Goal: Information Seeking & Learning: Learn about a topic

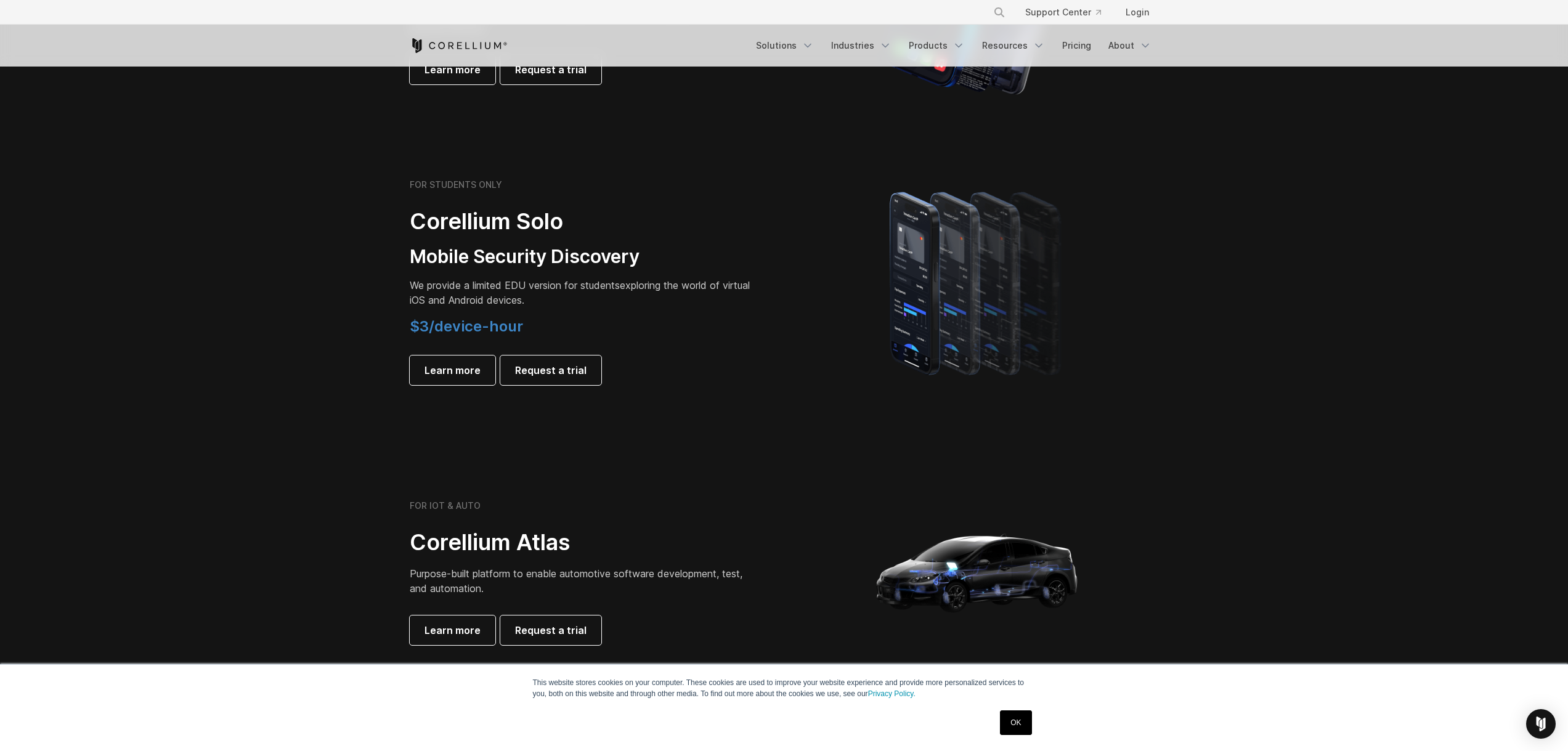
scroll to position [801, 0]
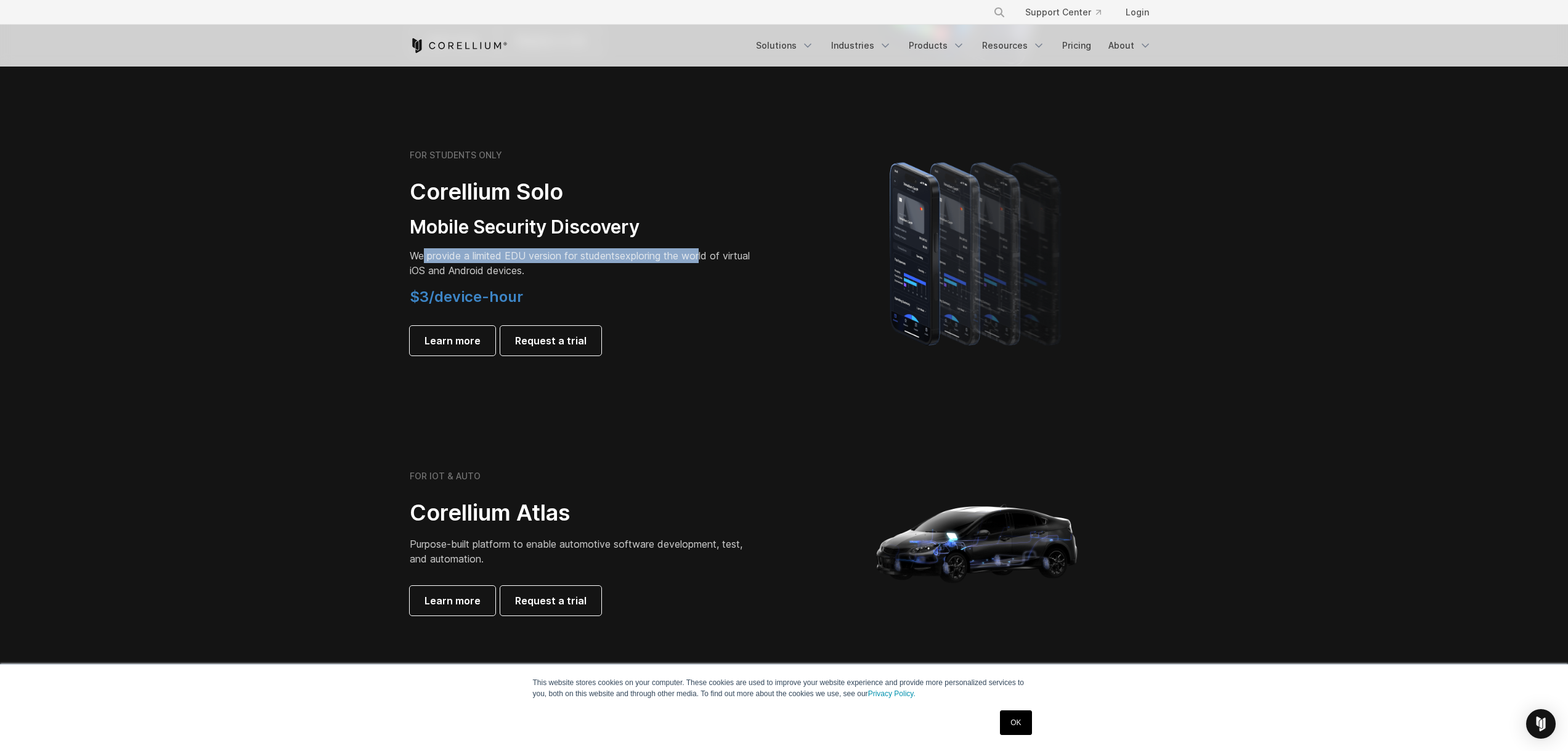
drag, startPoint x: 425, startPoint y: 258, endPoint x: 707, endPoint y: 263, distance: 282.0
click at [707, 263] on p "We provide a limited EDU version for students exploring the world of virtual iO…" at bounding box center [582, 264] width 345 height 30
click at [707, 264] on p "We provide a limited EDU version for students exploring the world of virtual iO…" at bounding box center [582, 264] width 345 height 30
click at [462, 346] on span "Learn more" at bounding box center [452, 341] width 56 height 15
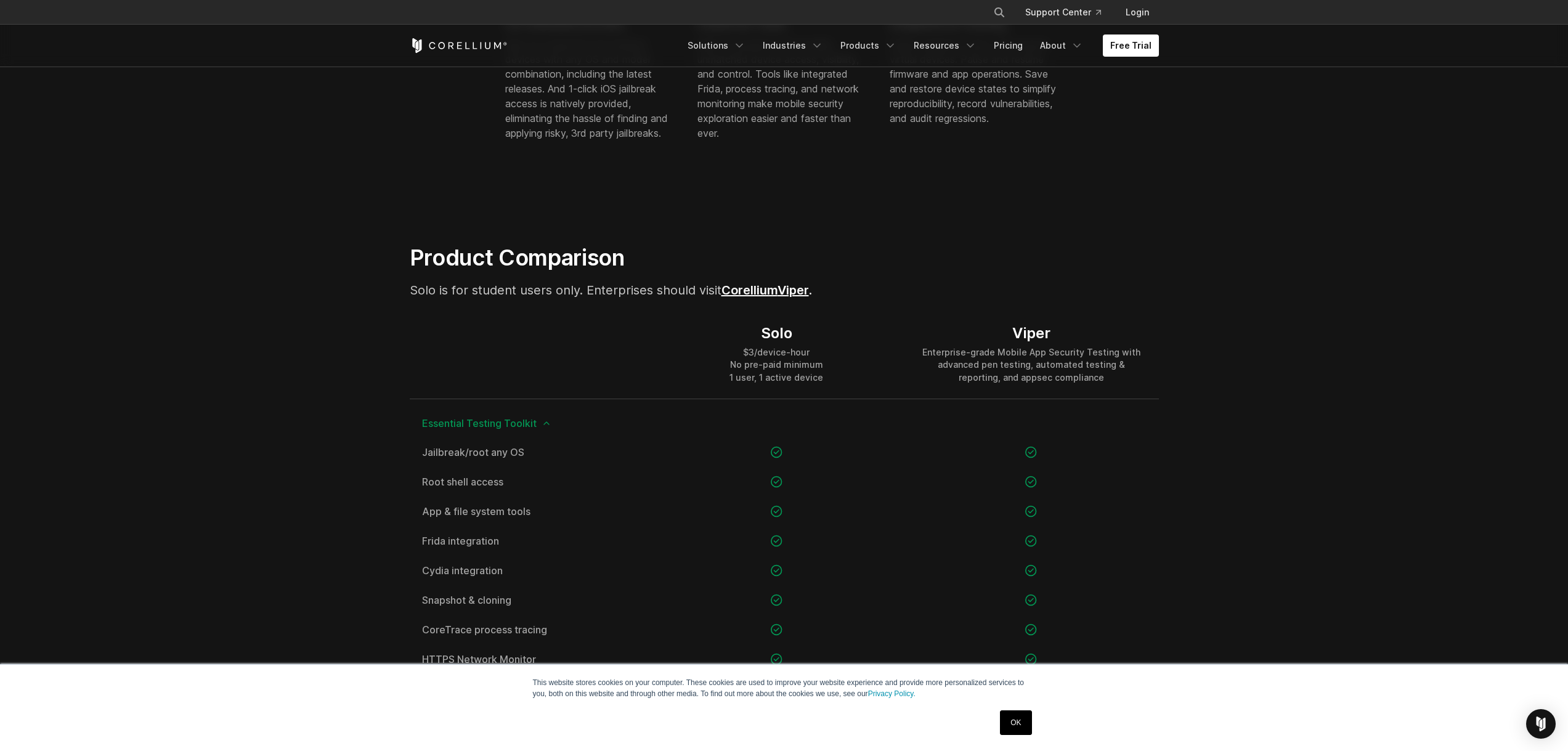
scroll to position [740, 0]
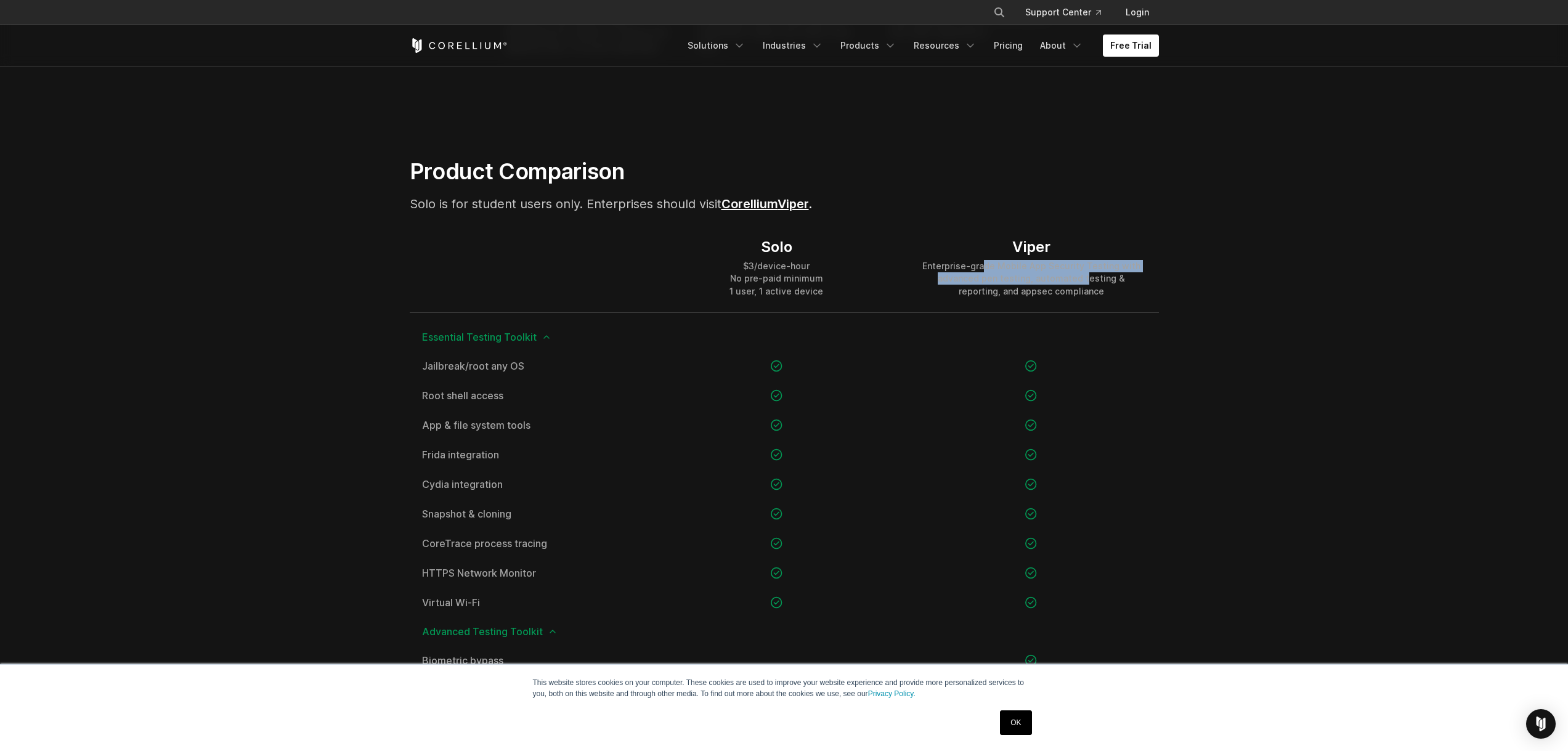
drag, startPoint x: 987, startPoint y: 268, endPoint x: 1065, endPoint y: 275, distance: 78.3
click at [1065, 275] on div "Enterprise-grade Mobile App Security Testing with advanced pen testing, automat…" at bounding box center [1031, 278] width 230 height 37
click at [1064, 275] on div "Enterprise-grade Mobile App Security Testing with advanced pen testing, automat…" at bounding box center [1031, 278] width 230 height 37
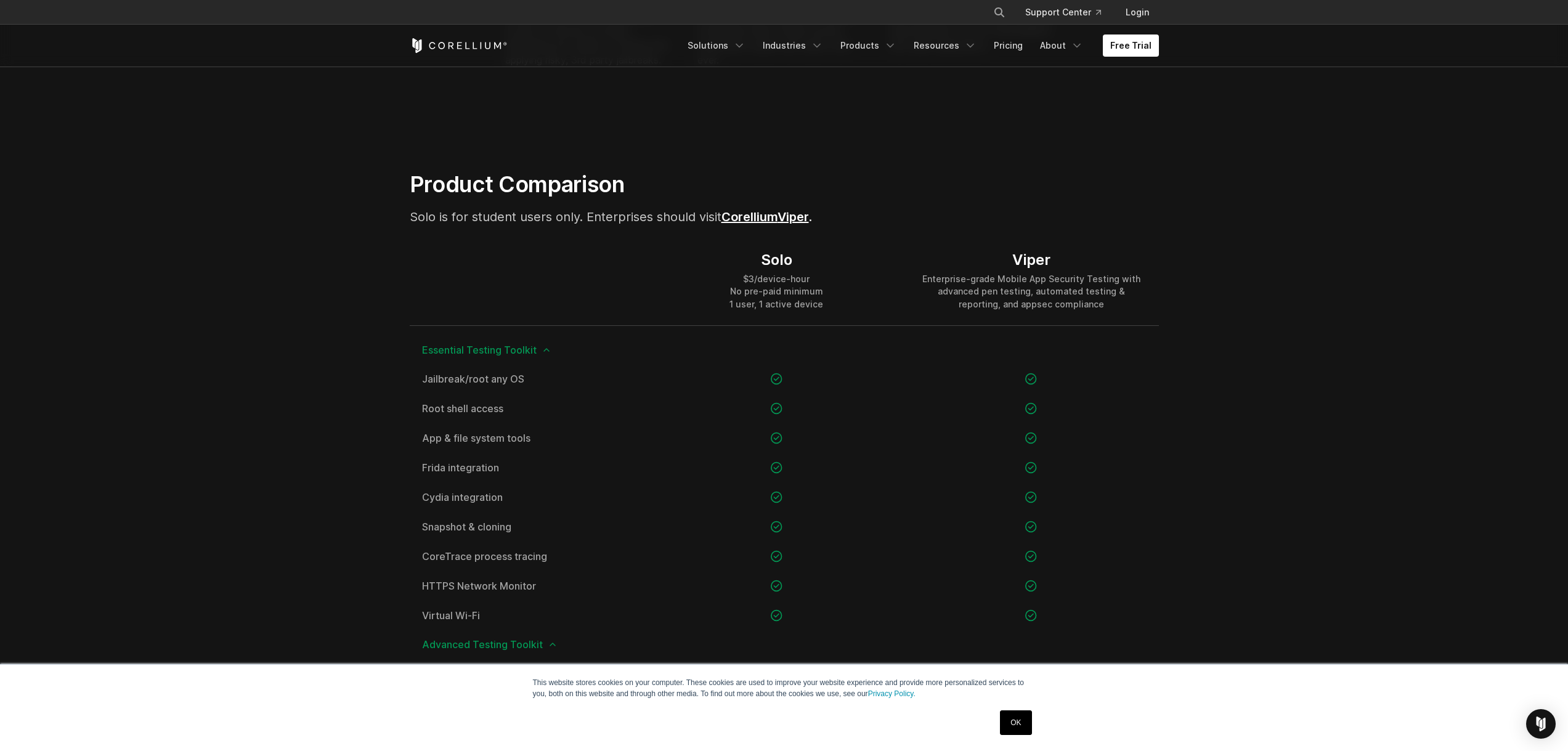
scroll to position [0, 0]
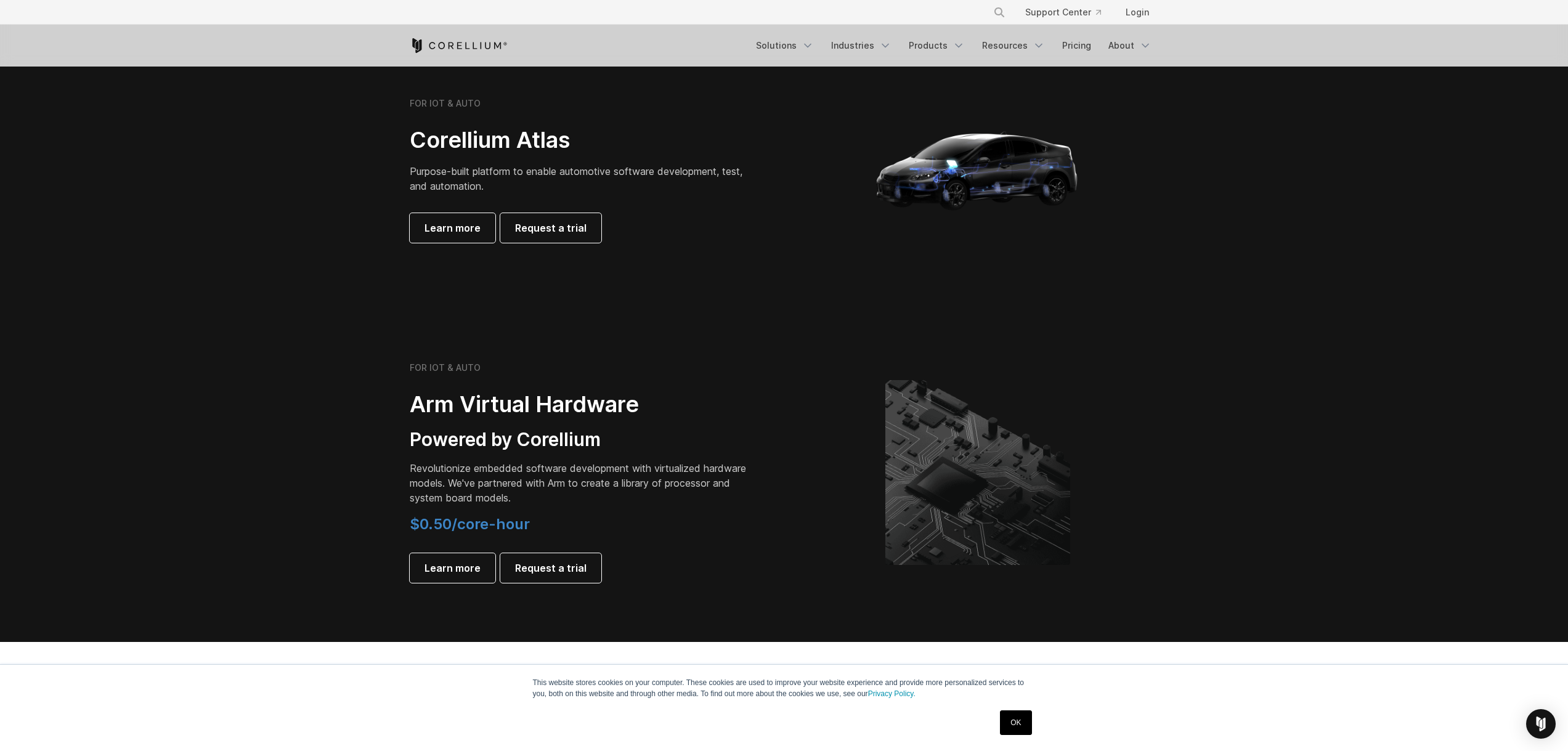
scroll to position [1232, 0]
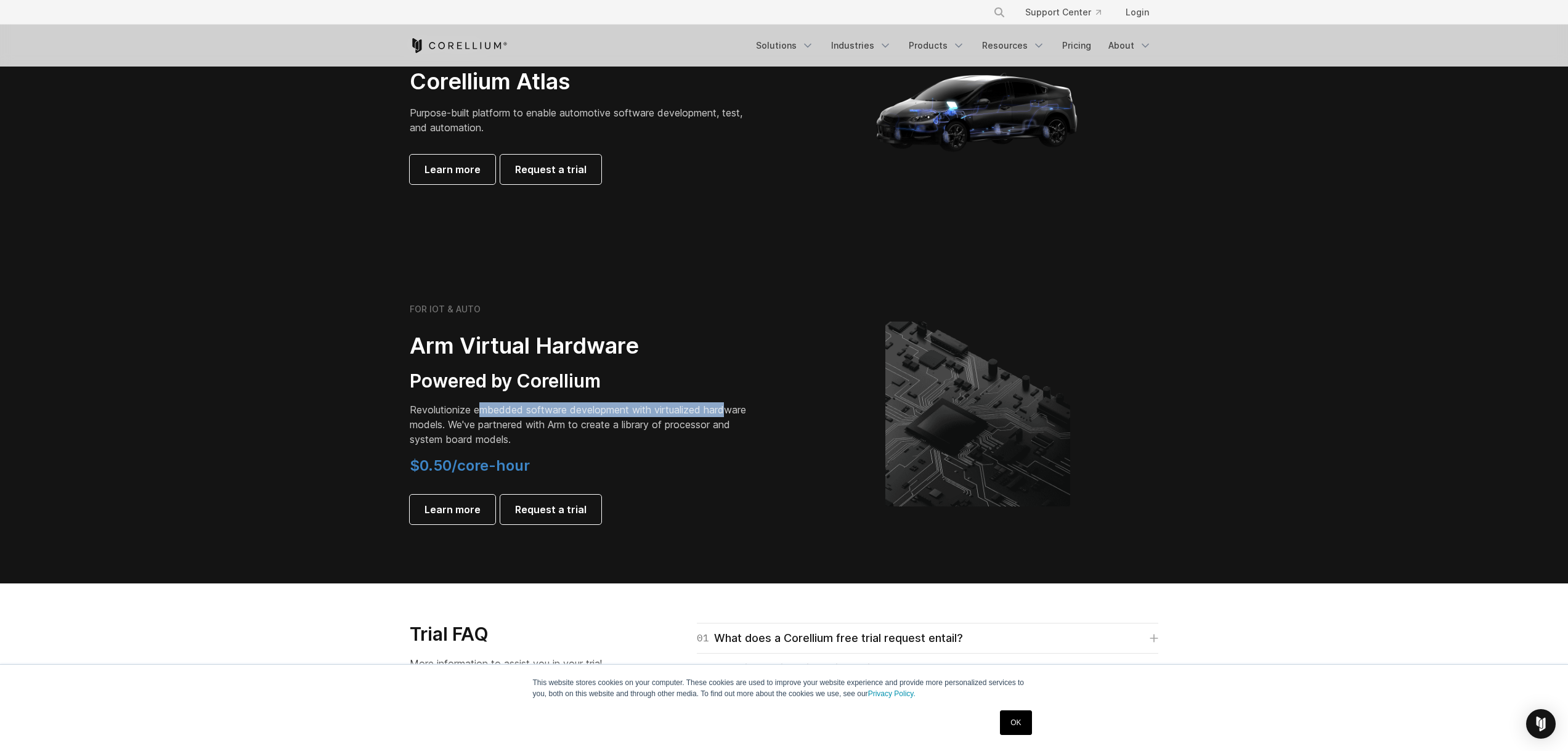
drag, startPoint x: 487, startPoint y: 412, endPoint x: 727, endPoint y: 414, distance: 240.0
click at [727, 414] on p "Revolutionize embedded software development with virtualized hardware models. W…" at bounding box center [582, 424] width 345 height 44
click at [701, 416] on p "Revolutionize embedded software development with virtualized hardware models. W…" at bounding box center [582, 424] width 345 height 44
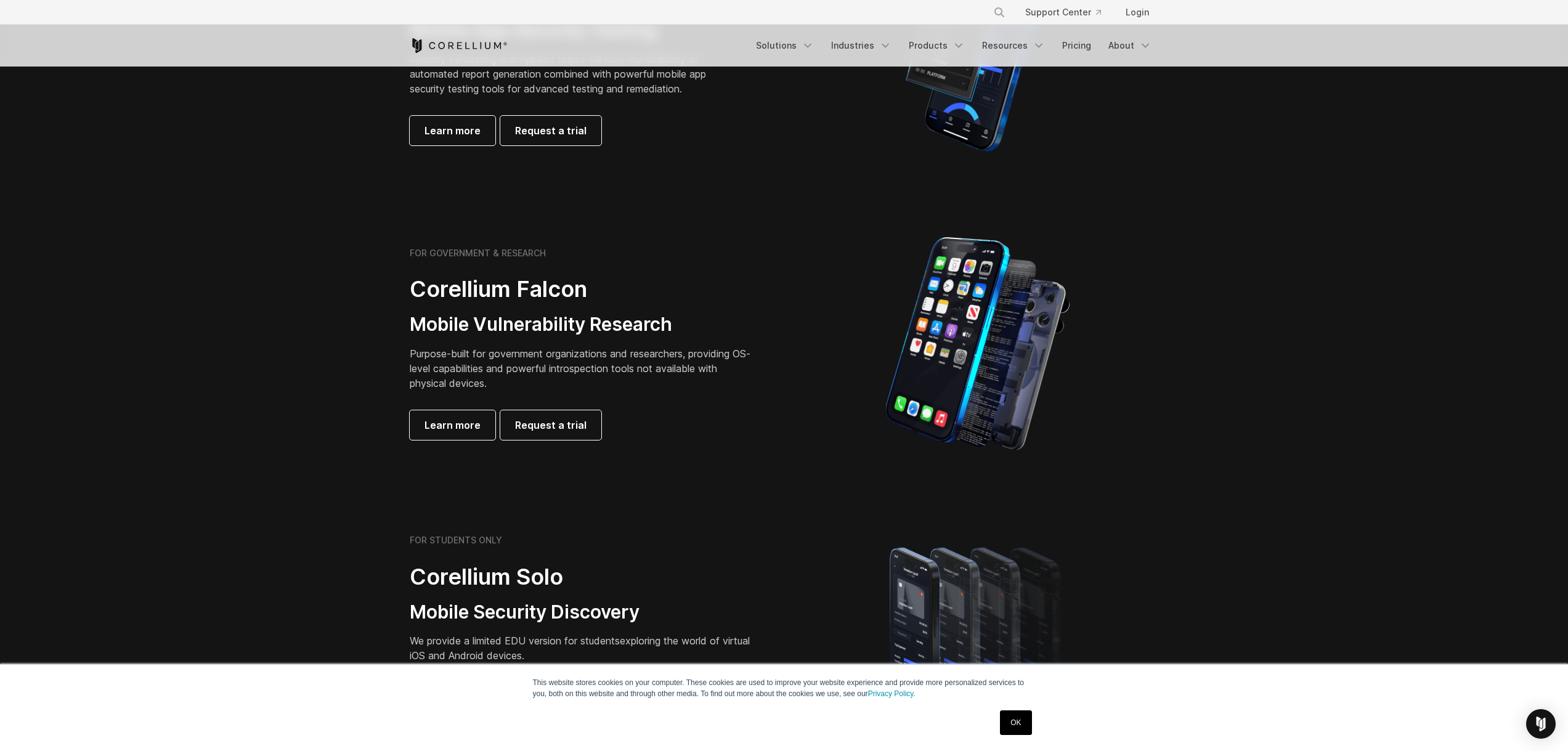
scroll to position [0, 0]
